Goal: Obtain resource: Download file/media

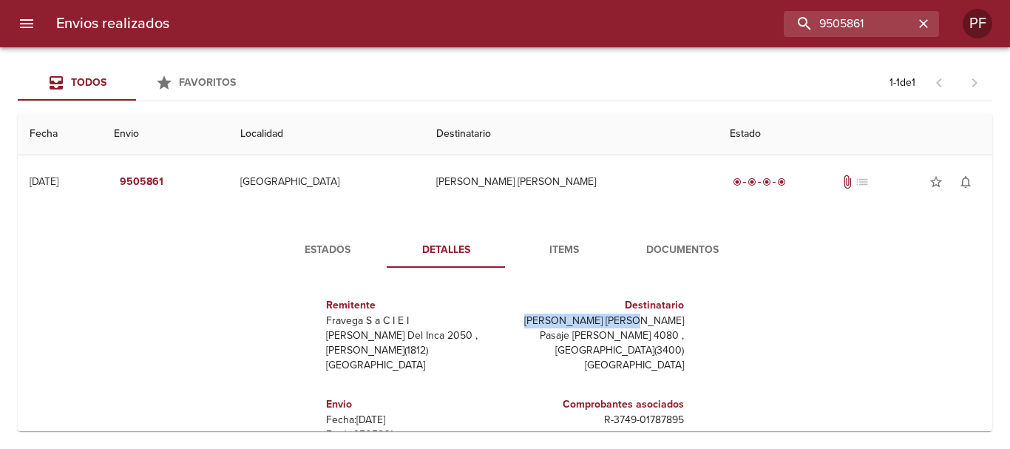
scroll to position [22, 0]
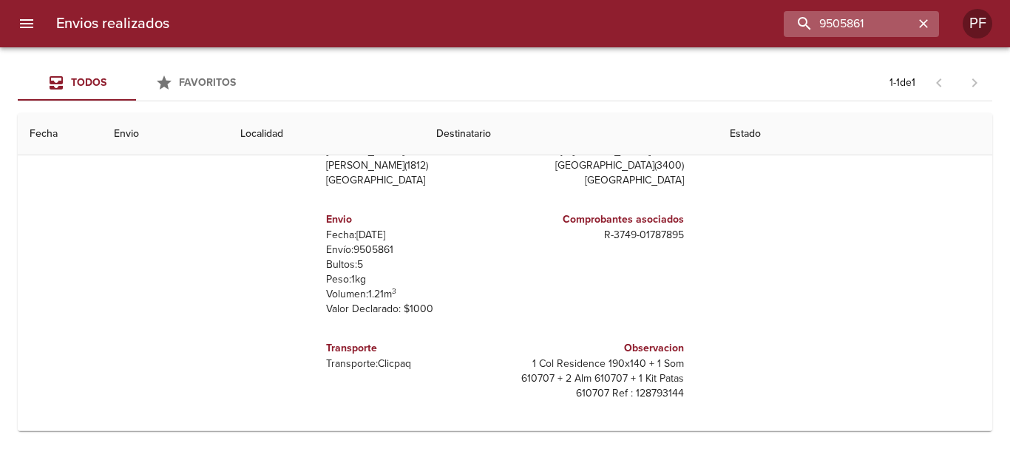
click at [926, 27] on icon "button" at bounding box center [923, 23] width 9 height 9
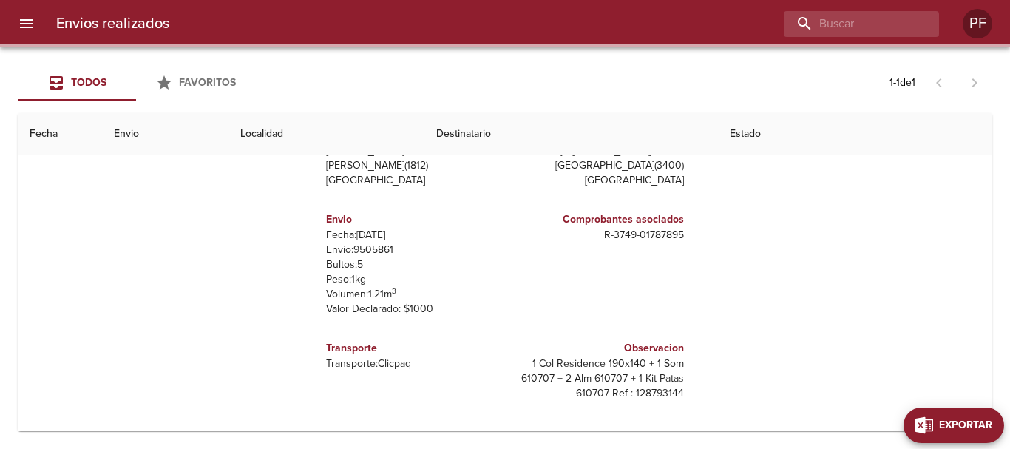
click at [986, 419] on span "Exportar" at bounding box center [965, 425] width 53 height 18
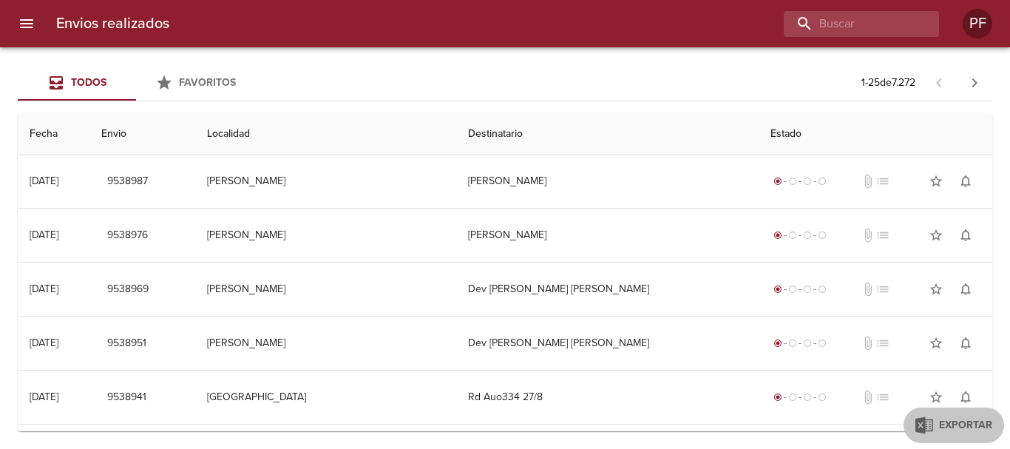
scroll to position [0, 0]
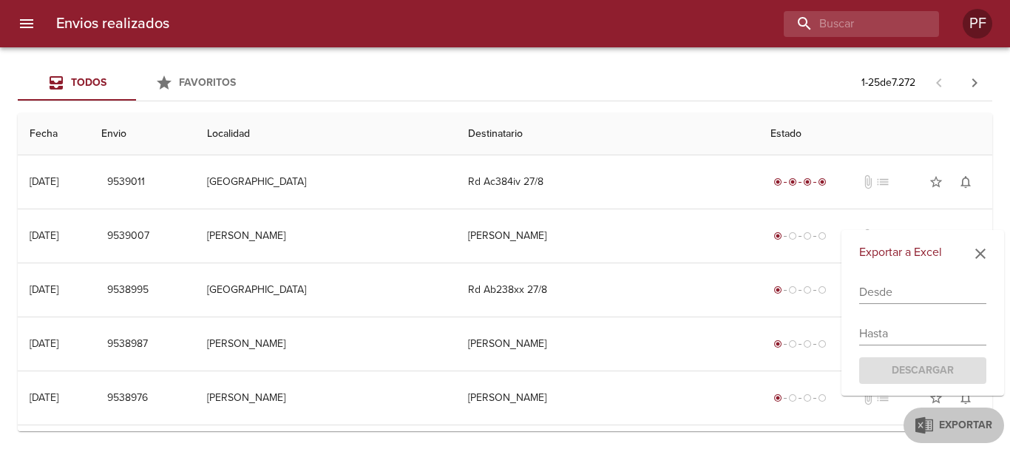
click at [873, 293] on input "text" at bounding box center [922, 292] width 127 height 24
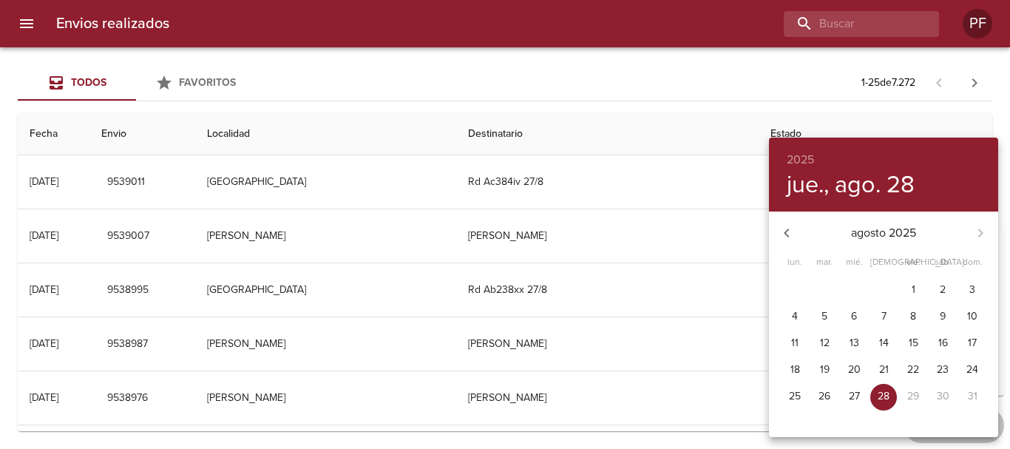
click at [796, 336] on p "11" at bounding box center [794, 343] width 7 height 15
type input "[DATE]"
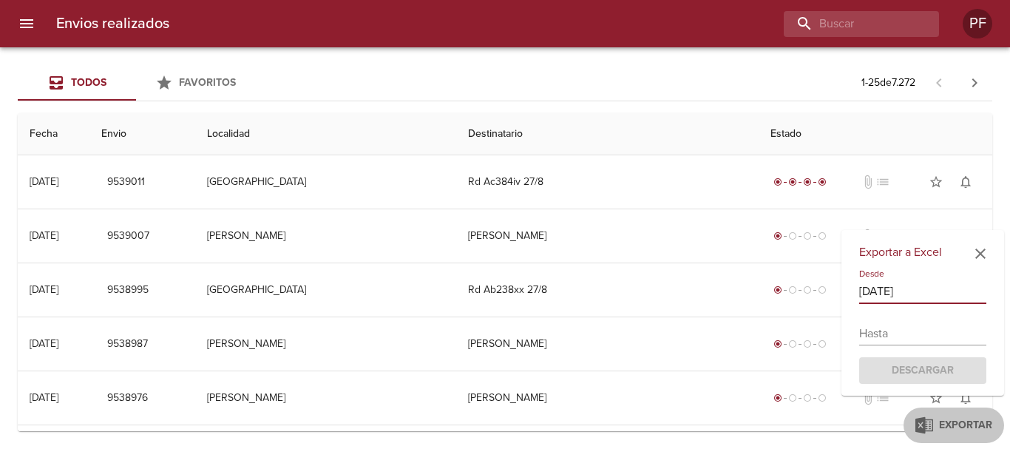
click at [873, 335] on input "text" at bounding box center [922, 334] width 127 height 24
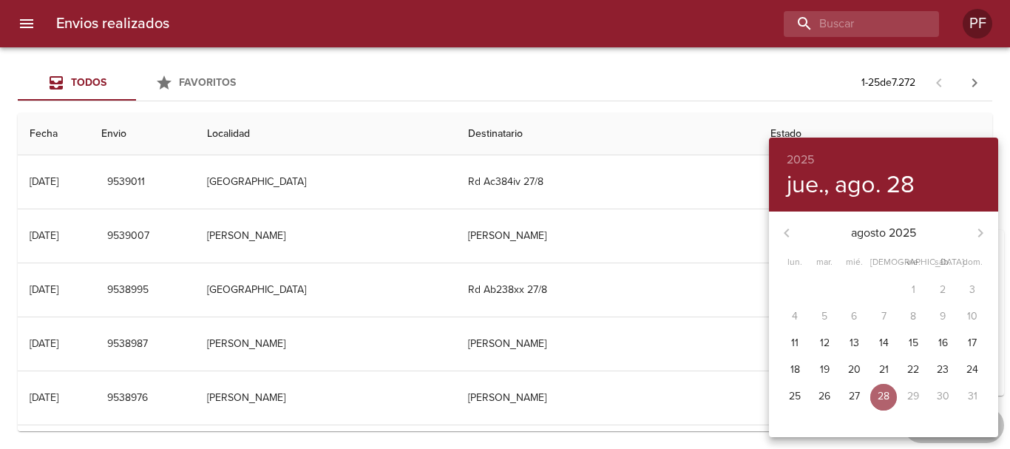
click at [882, 399] on p "28" at bounding box center [884, 396] width 12 height 15
type input "[DATE]"
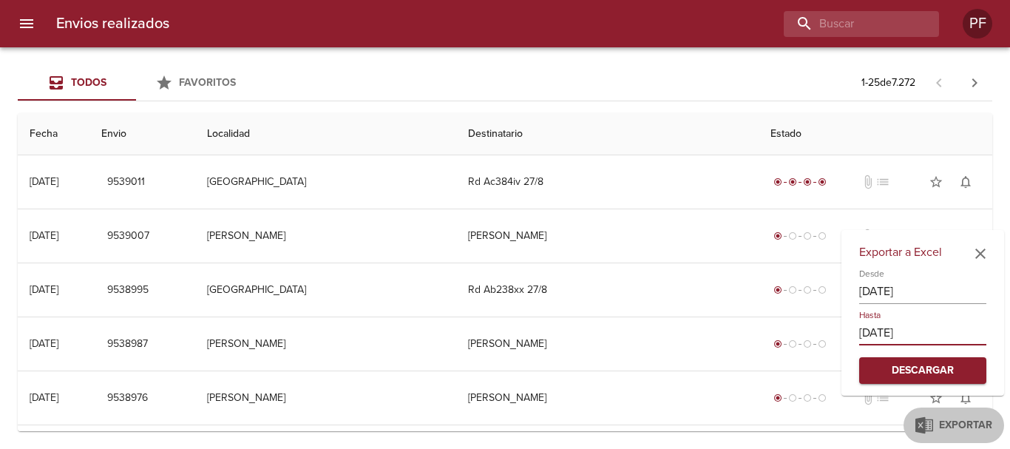
click at [911, 370] on span "Descargar" at bounding box center [923, 371] width 104 height 18
